Goal: Find contact information: Find contact information

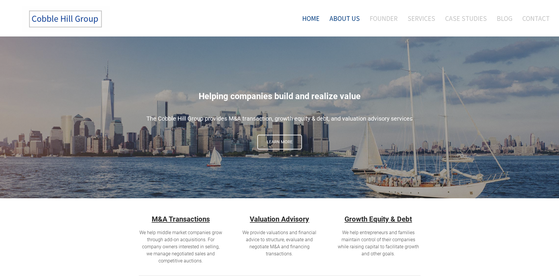
click at [340, 20] on link "About Us" at bounding box center [344, 18] width 39 height 24
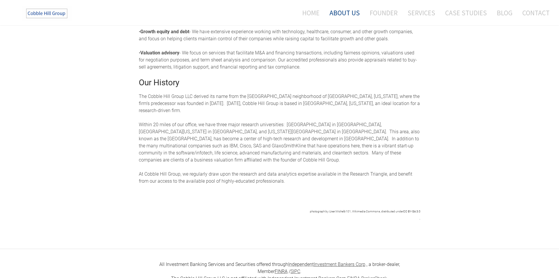
scroll to position [253, 0]
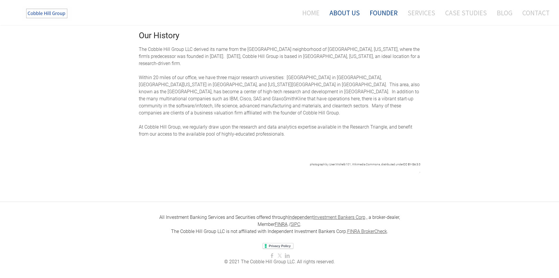
click at [381, 16] on link "Founder" at bounding box center [384, 13] width 37 height 16
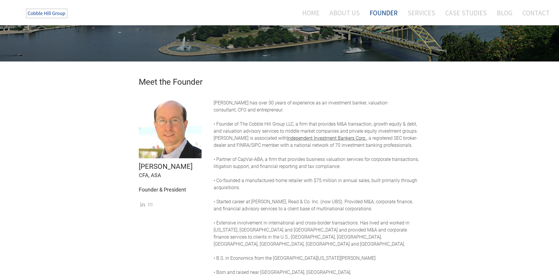
scroll to position [39, 0]
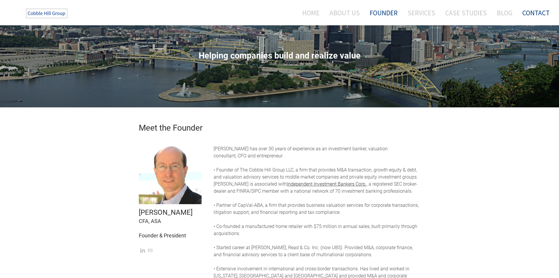
click at [540, 11] on link "Contact" at bounding box center [534, 13] width 32 height 16
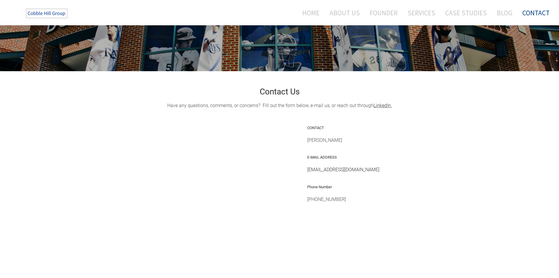
scroll to position [88, 0]
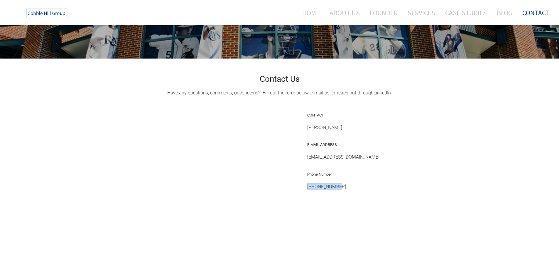
drag, startPoint x: 344, startPoint y: 185, endPoint x: 305, endPoint y: 187, distance: 38.2
click at [305, 187] on td "CONTACT Barry A. Baker E-MAIL ADDRESS bbaker@cobblehillgroup.com Phone Number 9…" at bounding box center [364, 186] width 122 height 164
copy div "984-377-3043"
click at [372, 135] on td "CONTACT Barry A. Baker E-MAIL ADDRESS bbaker@cobblehillgroup.com Phone Number 9…" at bounding box center [364, 186] width 122 height 164
